Goal: Ask a question

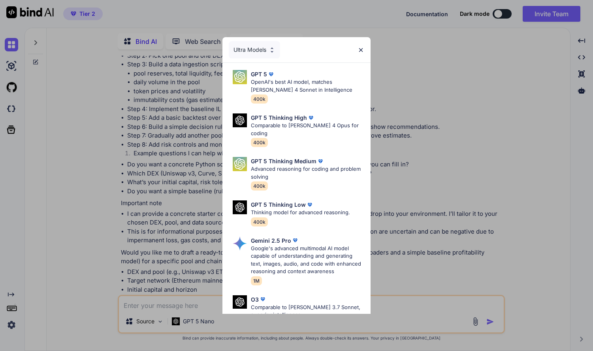
scroll to position [1464, 0]
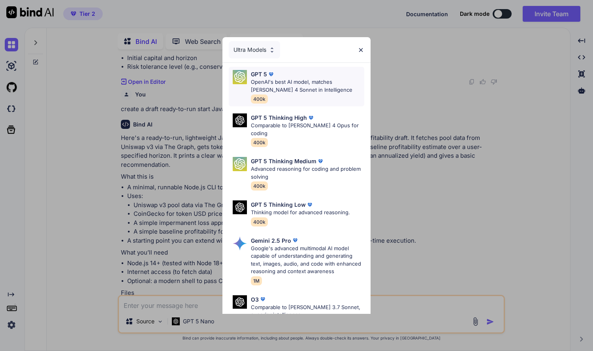
click at [301, 79] on p "OpenAI's best AI model, matches [PERSON_NAME] 4 Sonnet in Intelligence" at bounding box center [307, 85] width 113 height 15
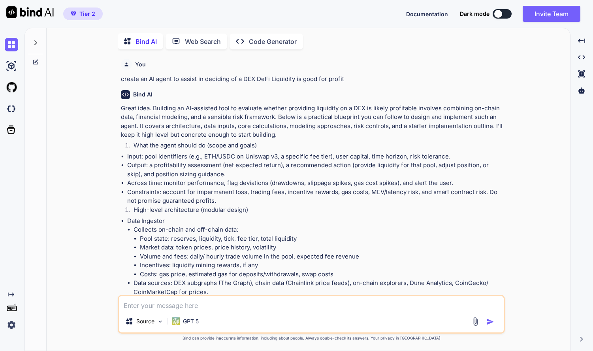
scroll to position [0, 0]
click at [137, 42] on p "Bind AI" at bounding box center [145, 41] width 21 height 9
click at [32, 38] on div at bounding box center [35, 40] width 15 height 27
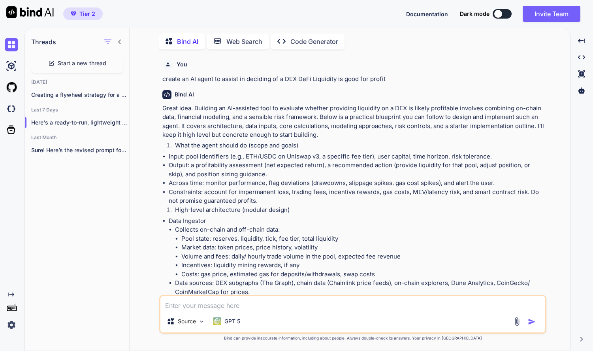
click at [79, 61] on span "Start a new thread" at bounding box center [82, 63] width 49 height 8
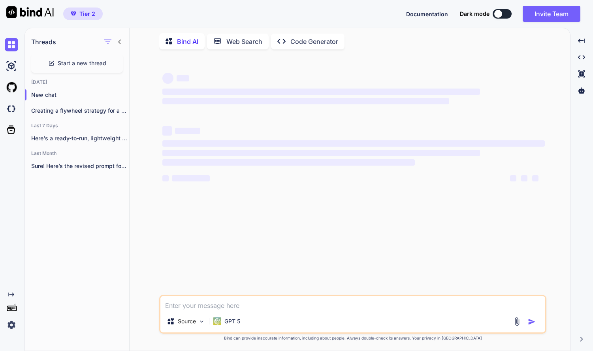
type textarea "x"
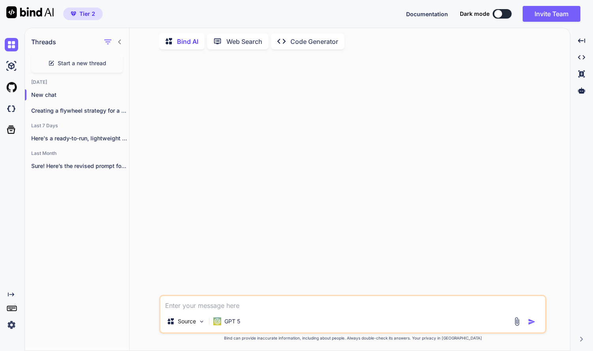
click at [205, 304] on textarea at bounding box center [352, 303] width 385 height 14
type textarea "c"
type textarea "x"
type textarea "cr"
type textarea "x"
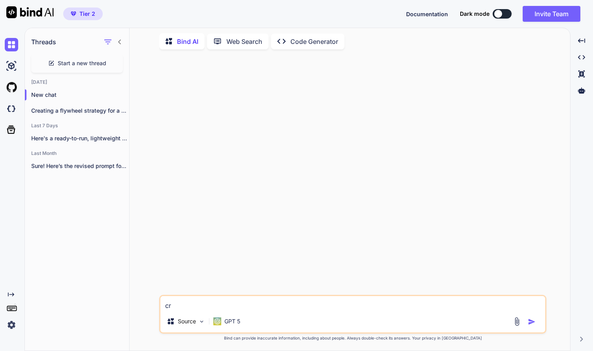
type textarea "cre"
type textarea "x"
type textarea "crea"
type textarea "x"
type textarea "creat"
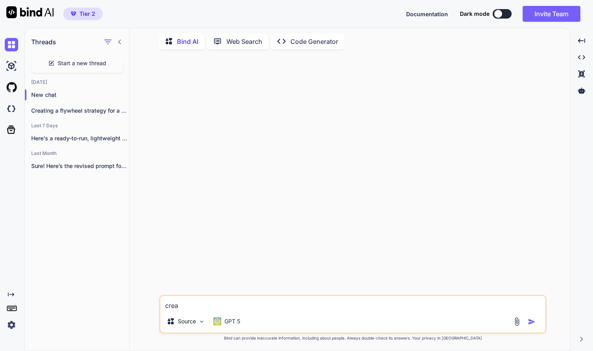
type textarea "x"
type textarea "create"
type textarea "x"
type textarea "create"
type textarea "x"
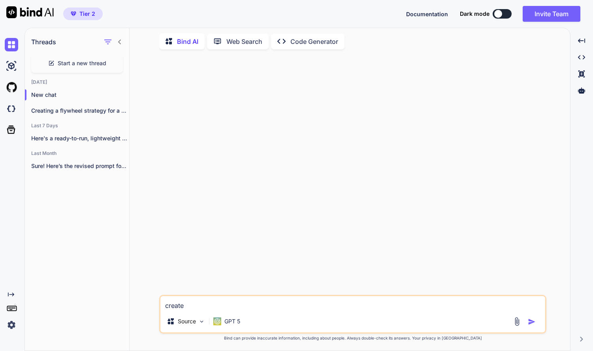
type textarea "create a"
type textarea "x"
type textarea "create a"
type textarea "x"
type textarea "create a f"
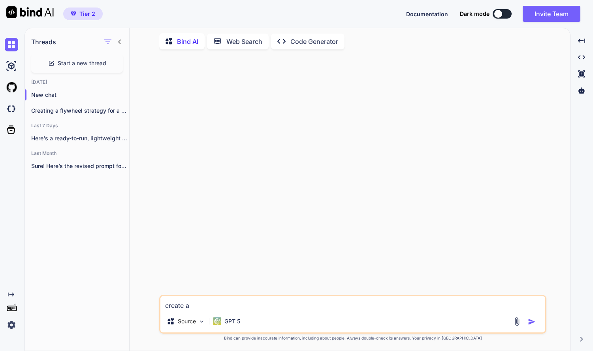
type textarea "x"
type textarea "create a fl"
type textarea "x"
type textarea "create a fly"
type textarea "x"
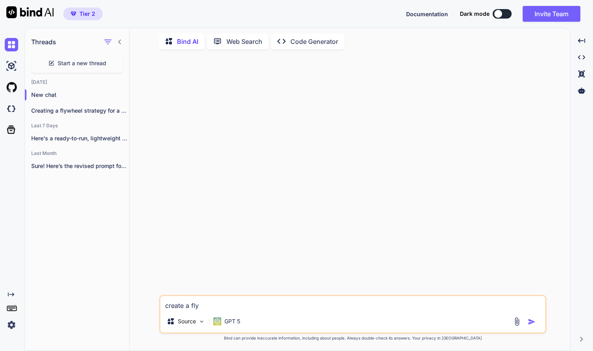
type textarea "create a flyw"
type textarea "x"
type textarea "create a flywh"
type textarea "x"
type textarea "create a flywhe"
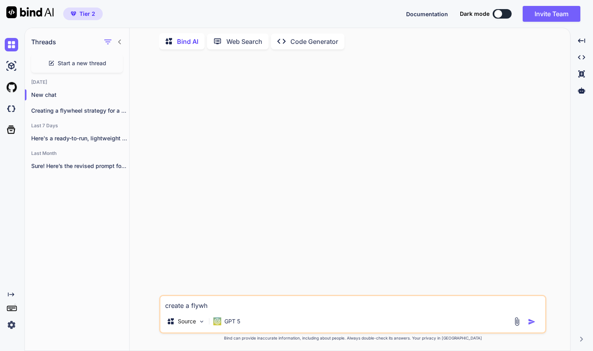
type textarea "x"
type textarea "create a flywhee"
type textarea "x"
type textarea "create a flywheel"
type textarea "x"
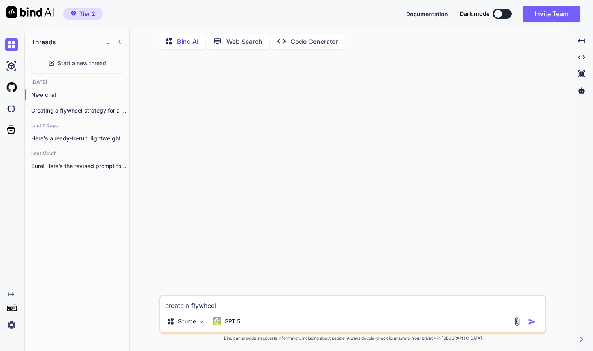
type textarea "create a flywheel"
type textarea "x"
type textarea "create a flywheel f"
type textarea "x"
type textarea "create a flywheel fo"
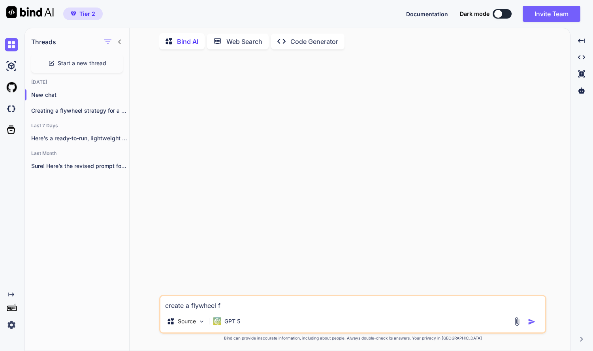
type textarea "x"
type textarea "create a flywheel for"
type textarea "x"
type textarea "create a flywheel for"
type textarea "x"
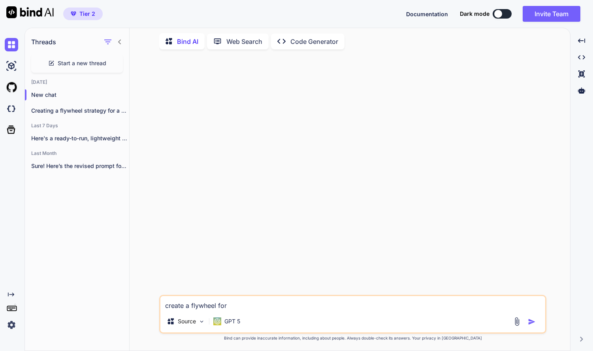
type textarea "create a flywheel for l"
type textarea "x"
type textarea "create a flywheel for li"
type textarea "x"
type textarea "create a flywheel for liq"
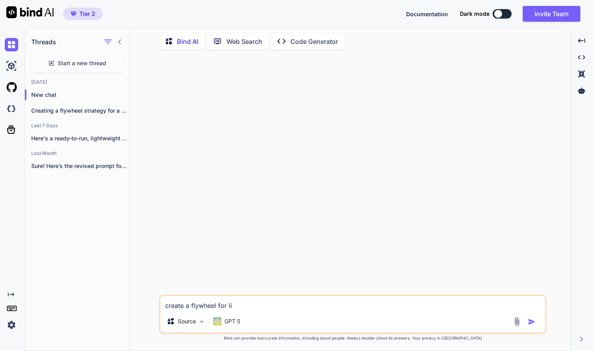
type textarea "x"
type textarea "create a flywheel for liqu"
type textarea "x"
type textarea "create a flywheel for liqui"
type textarea "x"
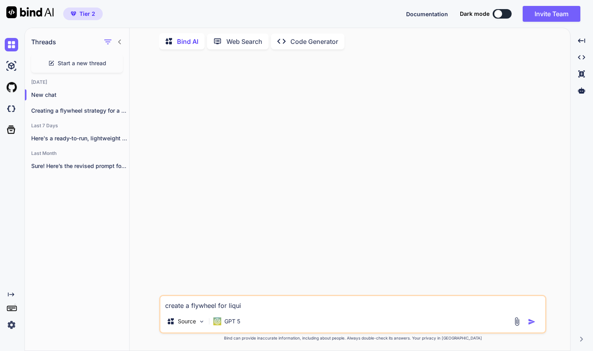
type textarea "create a flywheel for liquid"
type textarea "x"
type textarea "create a flywheel for liquid"
type textarea "x"
type textarea "create a flywheel for liquid p"
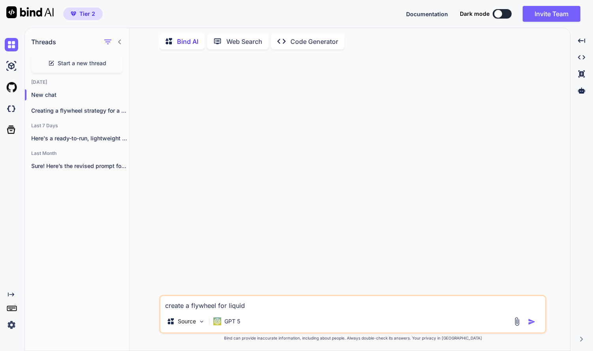
type textarea "x"
type textarea "create a flywheel for liquid po"
type textarea "x"
type textarea "create a flywheel for liquid poo"
type textarea "x"
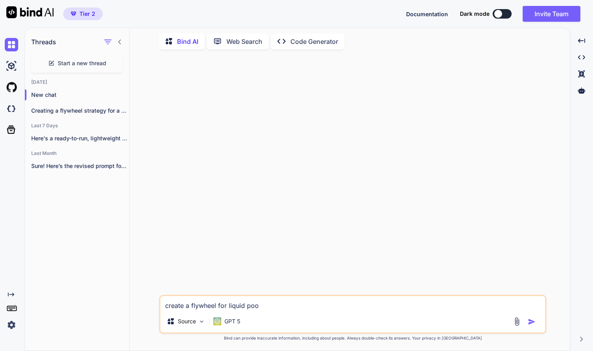
type textarea "create a flywheel for liquid pool"
type textarea "x"
type textarea "create a flywheel for liquid pools"
type textarea "x"
type textarea "create a flywheel for liquid poolsm"
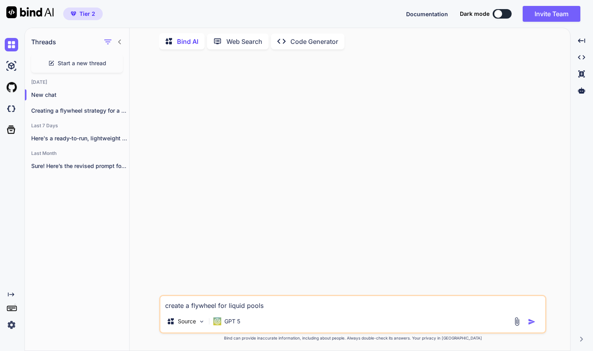
type textarea "x"
type textarea "create a flywheel for liquid pools"
type textarea "x"
type textarea "create a flywheel for liquid pools"
type textarea "x"
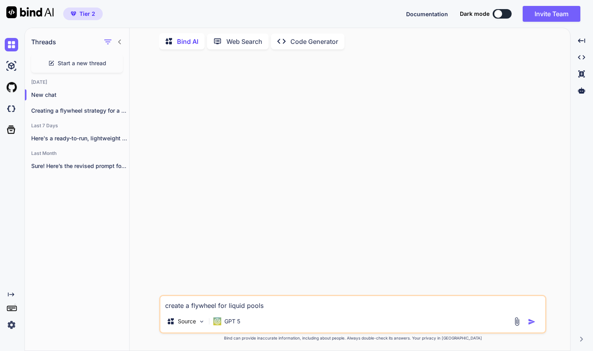
type textarea "create a flywheel for liquid pool"
type textarea "x"
type textarea "create a flywheel for liquid poo"
type textarea "x"
type textarea "create a flywheel for liquid po"
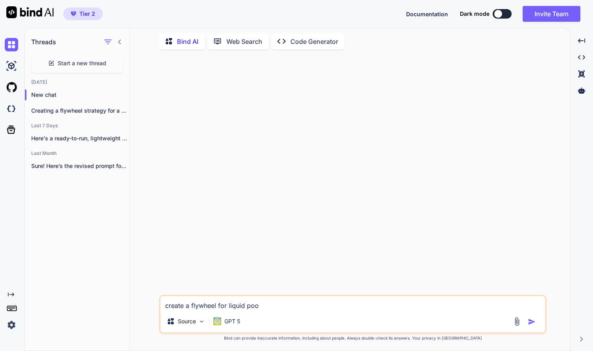
type textarea "x"
type textarea "create a flywheel for liquid p"
type textarea "x"
type textarea "create a flywheel for liquid"
type textarea "x"
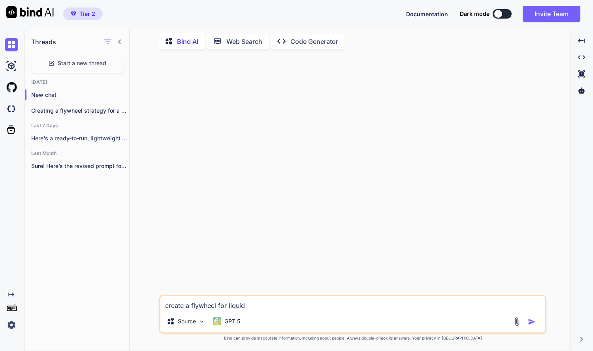
type textarea "create a flywheel for liquid"
type textarea "x"
type textarea "create a flywheel for liqui"
type textarea "x"
type textarea "create a flywheel for liqu"
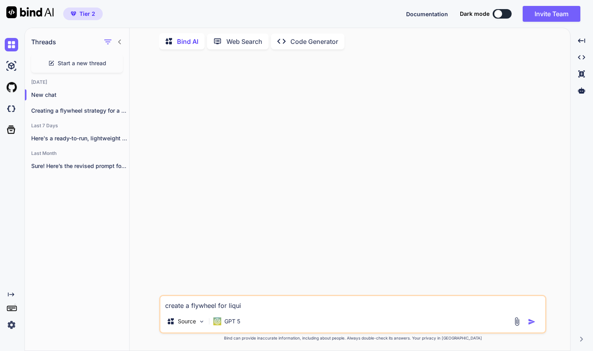
type textarea "x"
type textarea "create a flywheel for liq"
type textarea "x"
type textarea "create a flywheel for li"
type textarea "x"
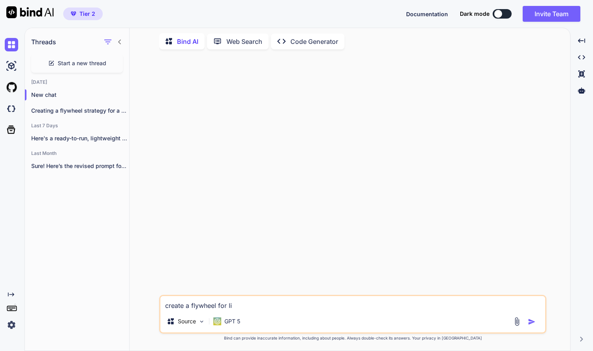
type textarea "create a flywheel for l"
type textarea "x"
type textarea "create a flywheel for"
type textarea "x"
type textarea "create a flywheel for c"
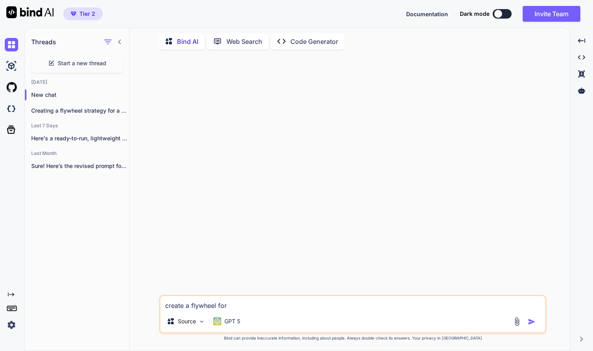
type textarea "x"
type textarea "create a flywheel for cr"
type textarea "x"
type textarea "create a flywheel for cry"
type textarea "x"
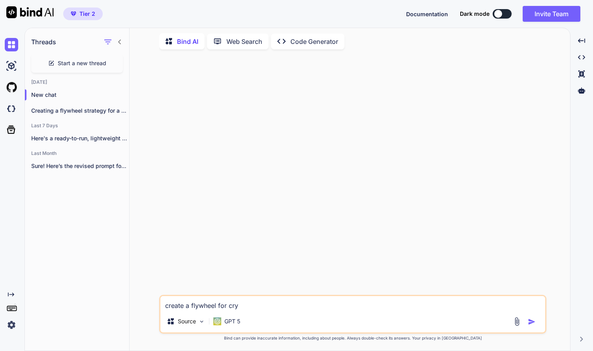
type textarea "create a flywheel for cryp"
type textarea "x"
type textarea "create a flywheel for crypt"
type textarea "x"
type textarea "create a flywheel for crypto"
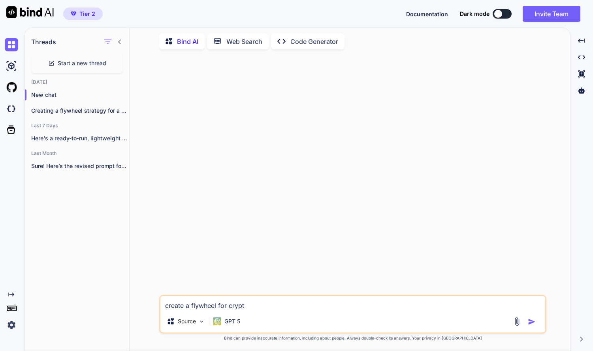
type textarea "x"
type textarea "create a flywheel for crypto"
type textarea "x"
type textarea "create a flywheel for crypto d"
type textarea "x"
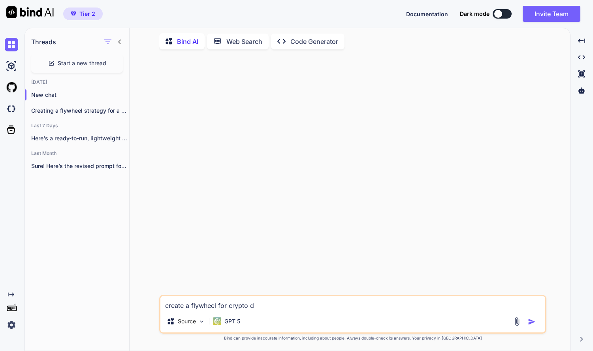
type textarea "create a flywheel for crypto de"
type textarea "x"
type textarea "create a flywheel for crypto def"
type textarea "x"
type textarea "create a flywheel for crypto defi"
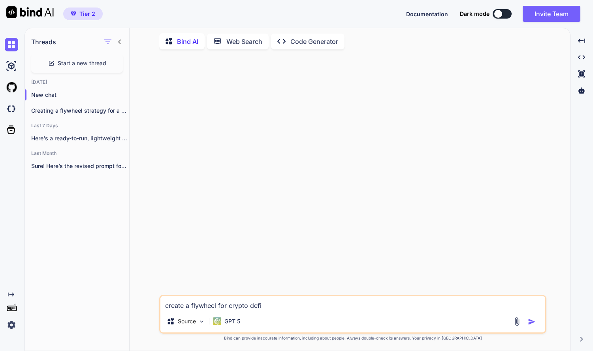
type textarea "x"
type textarea "create a flywheel for crypto DeFi"
type textarea "x"
type textarea "create a flywheel for crypto DeFi -"
type textarea "x"
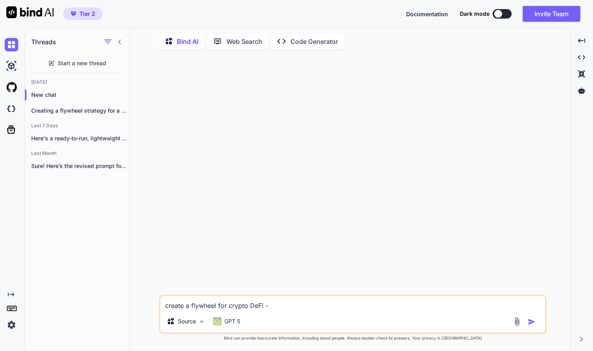
type textarea "create a flywheel for crypto DeFi -"
type textarea "x"
type textarea "create a flywheel for crypto DeFi - l"
type textarea "x"
type textarea "create a flywheel for crypto DeFi - li"
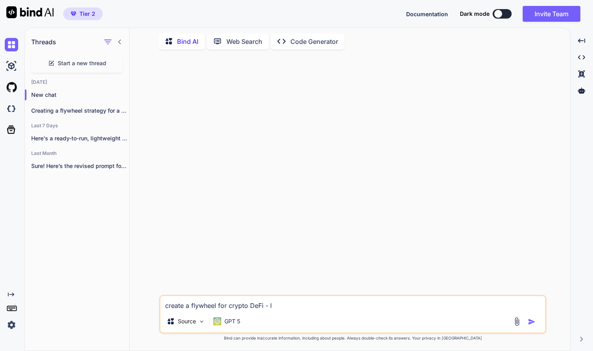
type textarea "x"
type textarea "create a flywheel for crypto DeFi - liq"
type textarea "x"
type textarea "create a flywheel for crypto DeFi - liqu"
type textarea "x"
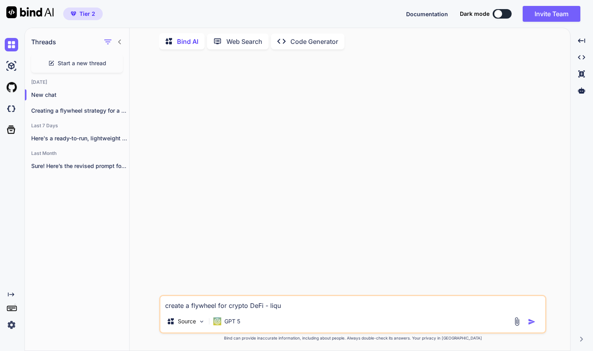
type textarea "create a flywheel for crypto DeFi - liqui"
type textarea "x"
type textarea "create a flywheel for crypto DeFi - liquid"
type textarea "x"
type textarea "create a flywheel for crypto DeFi - liquidi"
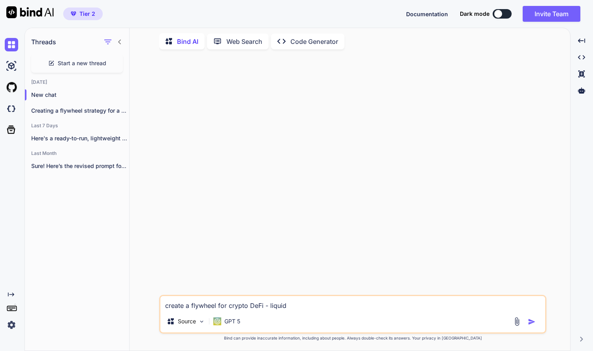
type textarea "x"
type textarea "create a flywheel for crypto DeFi - liquidit"
type textarea "x"
type textarea "create a flywheel for crypto DeFi - liquiditi"
type textarea "x"
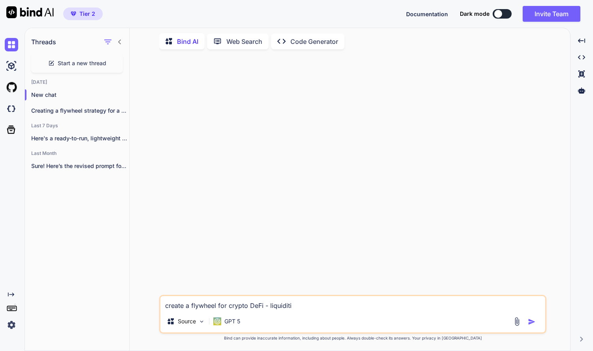
type textarea "create a flywheel for crypto DeFi - liquiditiy"
type textarea "x"
type textarea "create a flywheel for crypto DeFi - liquidity"
type textarea "x"
type textarea "create a flywheel for crypto DeFi - liquidity p"
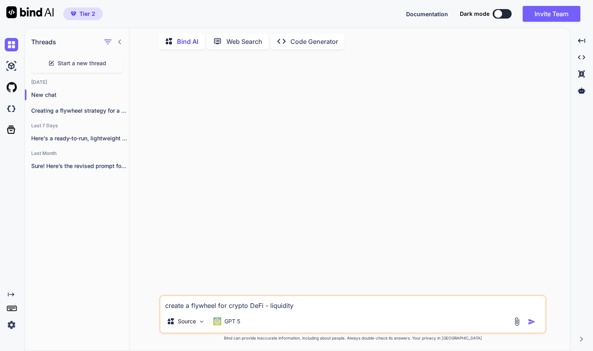
type textarea "x"
type textarea "create a flywheel for crypto DeFi - liquidity po"
type textarea "x"
type textarea "create a flywheel for crypto DeFi - liquidity poo"
type textarea "x"
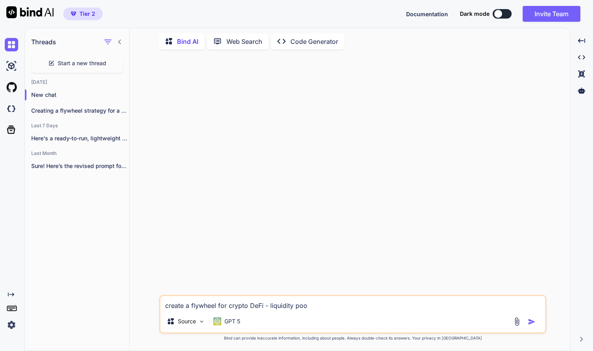
type textarea "create a flywheel for crypto DeFi - liquidity pool"
type textarea "x"
type textarea "create a flywheel for crypto DeFi - liquidity pools"
type textarea "x"
type textarea "create a flywheel for crypto DeFi - liquidity poolsm"
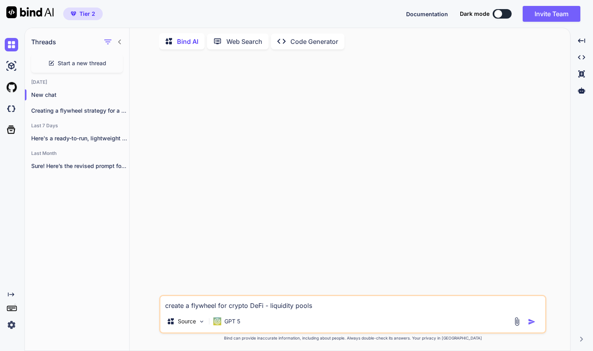
type textarea "x"
type textarea "create a flywheel for crypto DeFi - liquidity pools"
type textarea "x"
type textarea "create a flywheel for crypto DeFi - liquidity pools"
type textarea "x"
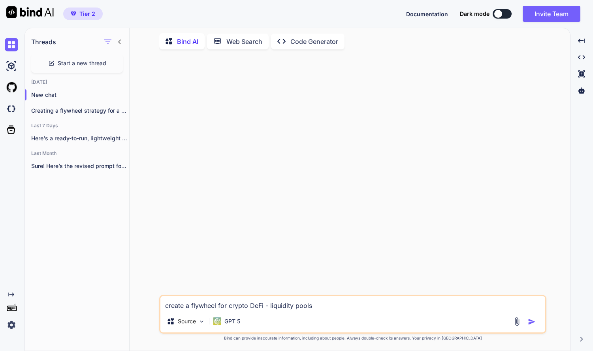
type textarea "create a flywheel for crypto DeFi - liquidity pools,"
type textarea "x"
type textarea "create a flywheel for crypto DeFi - liquidity pools,"
type textarea "x"
type textarea "create a flywheel for crypto DeFi - liquidity pools, l"
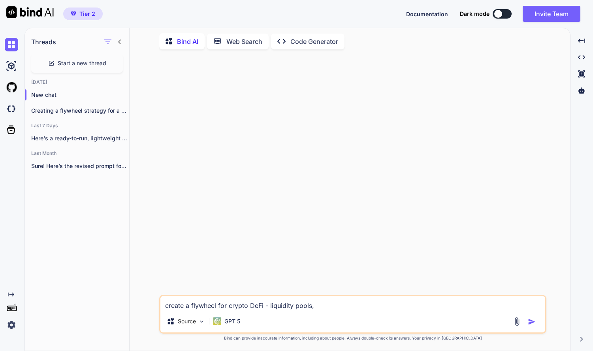
type textarea "x"
type textarea "create a flywheel for crypto DeFi - liquidity pools, lo"
type textarea "x"
type textarea "create a flywheel for crypto DeFi - liquidity pools, loa"
type textarea "x"
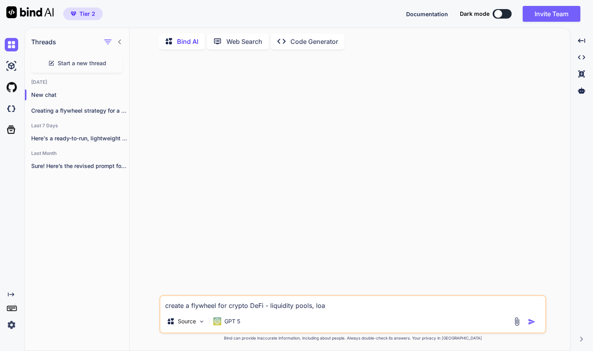
type textarea "create a flywheel for crypto DeFi - liquidity pools, loan"
type textarea "x"
type textarea "create a flywheel for crypto DeFi - liquidity pools, loand"
type textarea "x"
type textarea "create a flywheel for crypto DeFi - liquidity pools, loan"
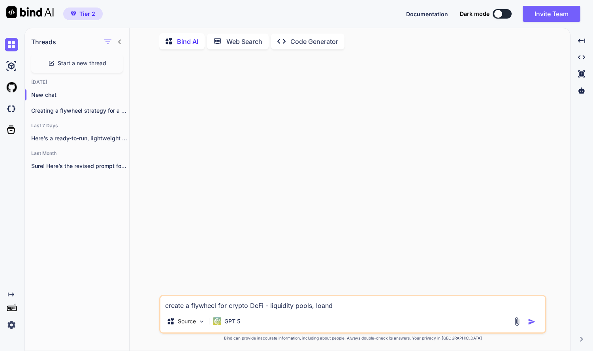
type textarea "x"
type textarea "create a flywheel for crypto DeFi - liquidity pools, loans"
type textarea "x"
type textarea "create a flywheel for crypto DeFi - liquidity pools, loans"
type textarea "x"
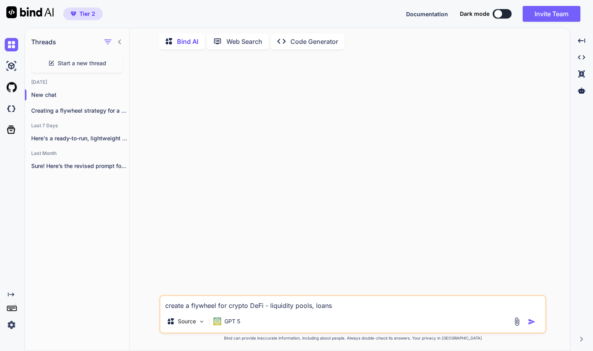
type textarea "create a flywheel for crypto DeFi - liquidity pools, loans a"
type textarea "x"
type textarea "create a flywheel for crypto DeFi - liquidity pools, loans an"
type textarea "x"
type textarea "create a flywheel for crypto DeFi - liquidity pools, loans and"
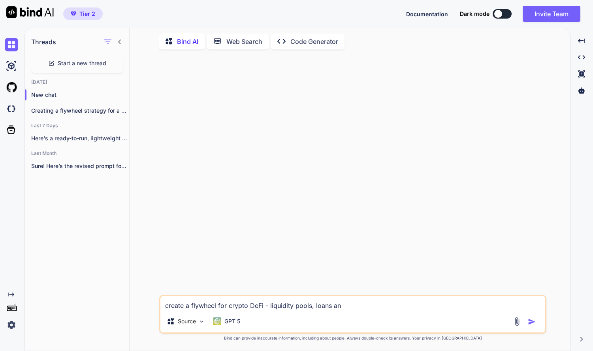
type textarea "x"
type textarea "create a flywheel for crypto DeFi - liquidity pools, loans and"
type textarea "x"
type textarea "create a flywheel for crypto DeFi - liquidity pools, loans and t"
type textarea "x"
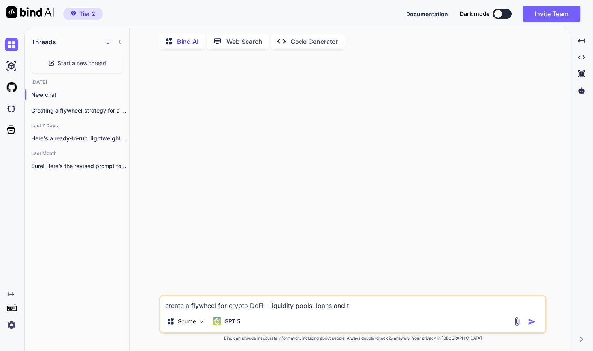
type textarea "create a flywheel for crypto DeFi - liquidity pools, loans and tr"
type textarea "x"
type textarea "create a flywheel for crypto DeFi - liquidity pools, loans and tre"
type textarea "x"
type textarea "create a flywheel for crypto DeFi - liquidity pools, loans and trea"
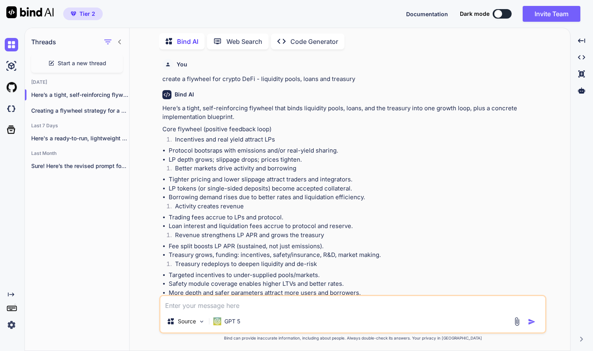
click at [175, 202] on li "Activity creates revenue" at bounding box center [357, 207] width 376 height 11
click at [90, 64] on span "Start a new thread" at bounding box center [82, 63] width 49 height 8
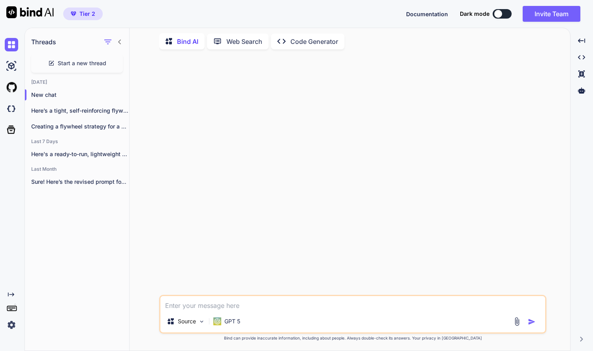
click at [192, 305] on textarea at bounding box center [352, 303] width 385 height 14
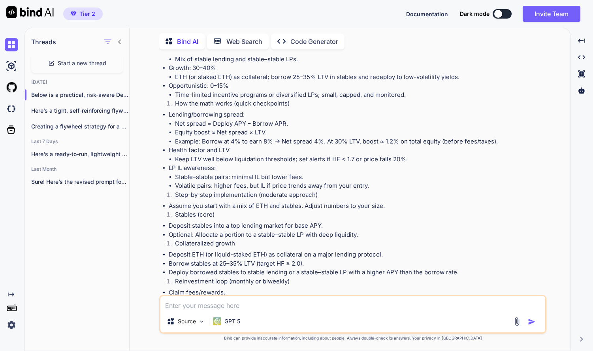
scroll to position [484, 0]
